Goal: Find specific page/section: Find specific page/section

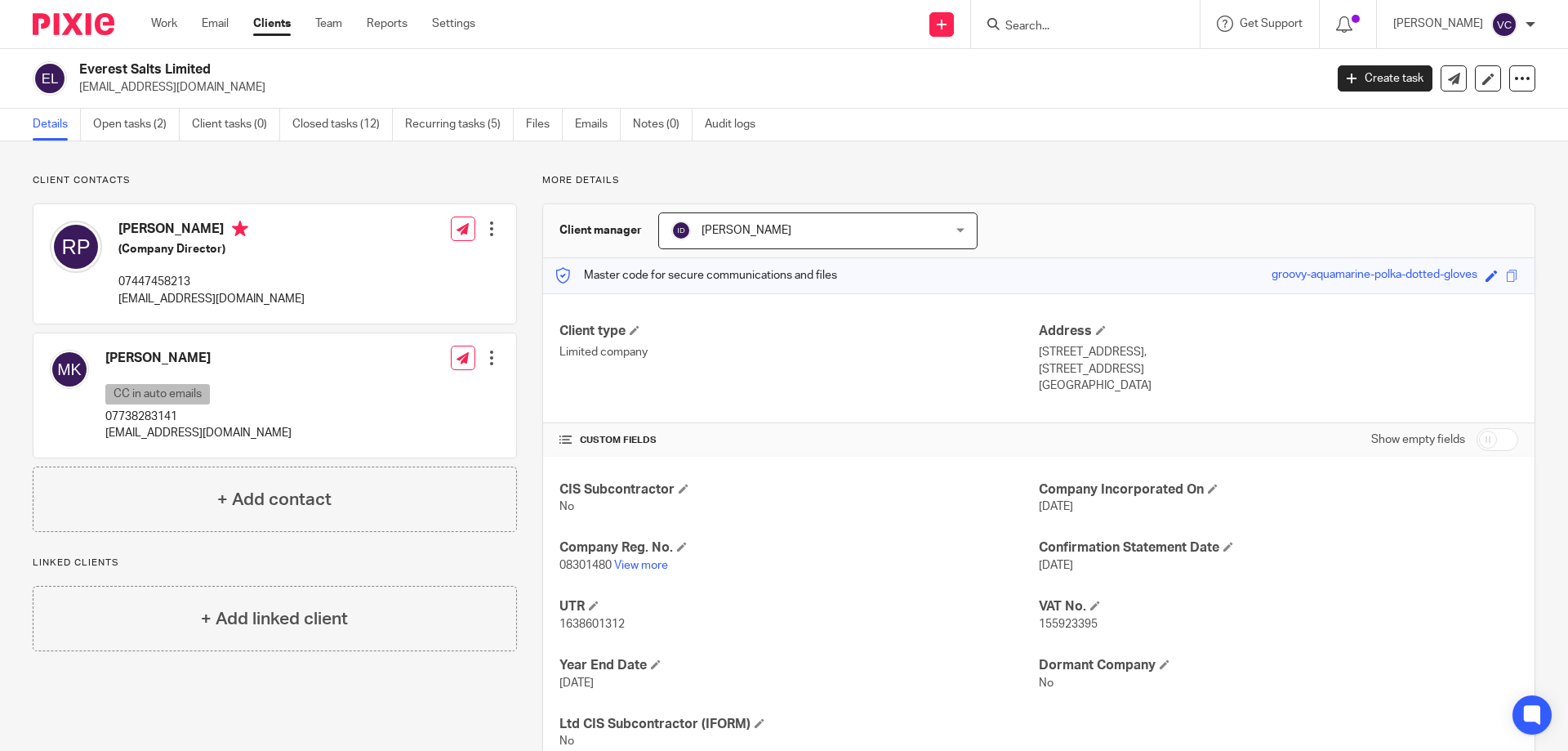
click at [1067, 45] on div at bounding box center [1086, 24] width 228 height 48
click at [1080, 28] on input "Search" at bounding box center [1077, 26] width 147 height 15
click at [1093, 26] on input "Search" at bounding box center [1077, 26] width 147 height 15
type input "g"
click at [1124, 21] on input "Search" at bounding box center [1077, 26] width 147 height 15
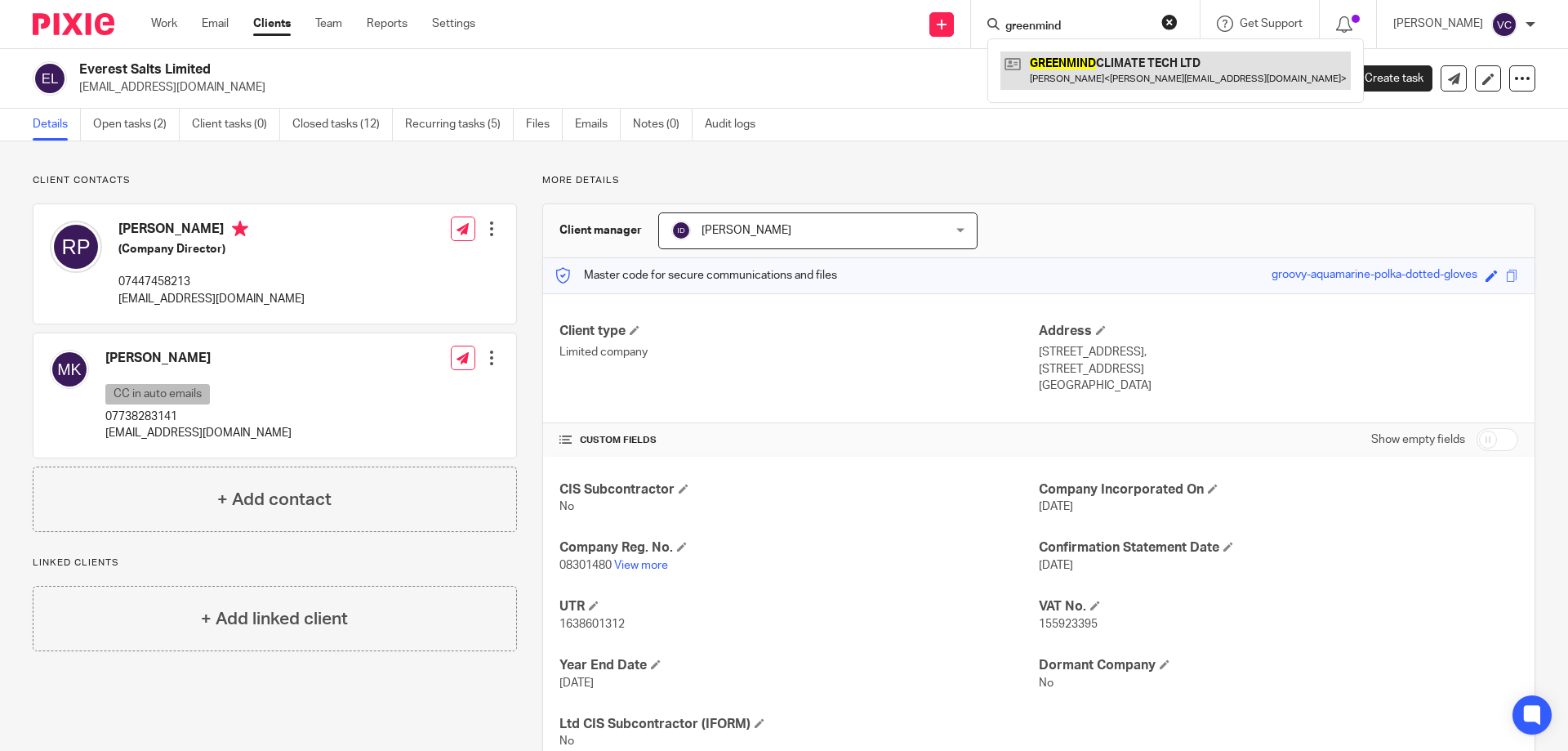
type input "greenmind"
click at [1139, 66] on link at bounding box center [1175, 70] width 350 height 38
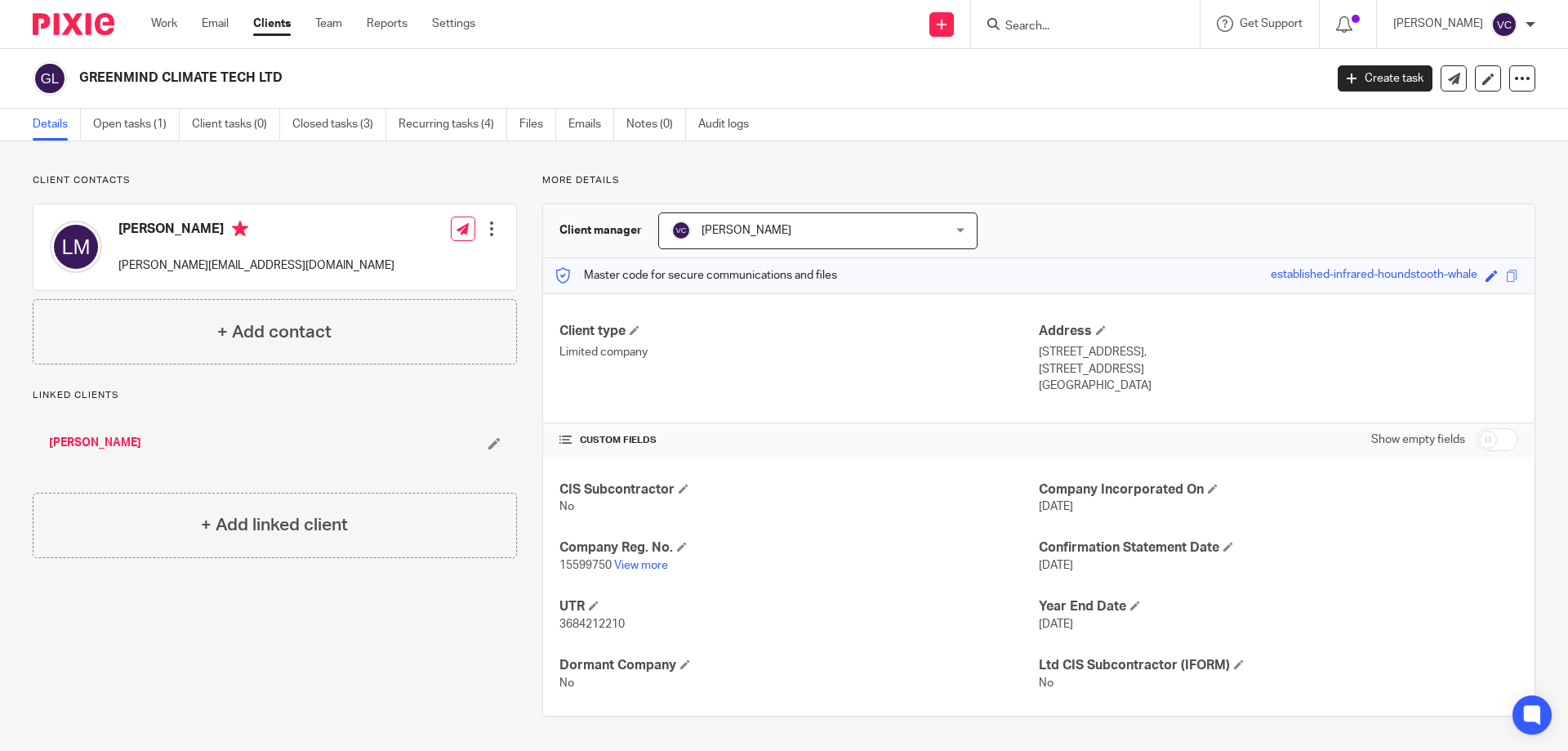
click at [588, 621] on span "3684212210" at bounding box center [592, 624] width 65 height 11
copy span "3684212210"
